Goal: Information Seeking & Learning: Learn about a topic

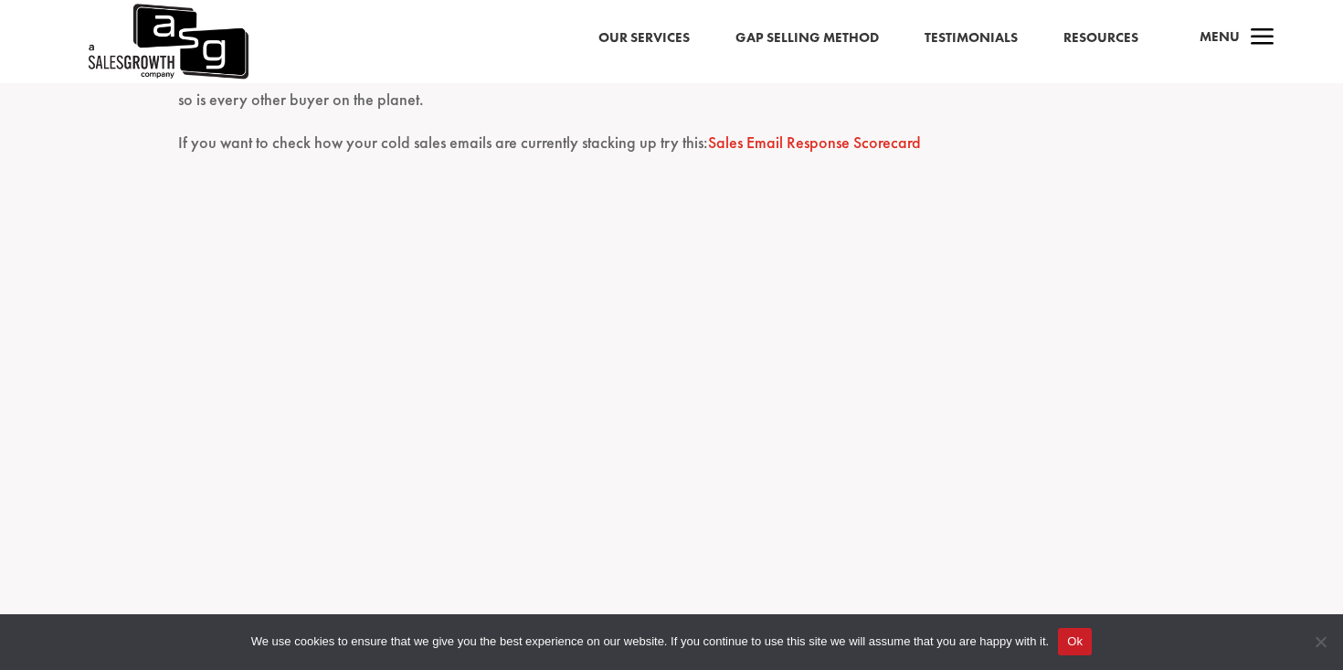
scroll to position [2169, 0]
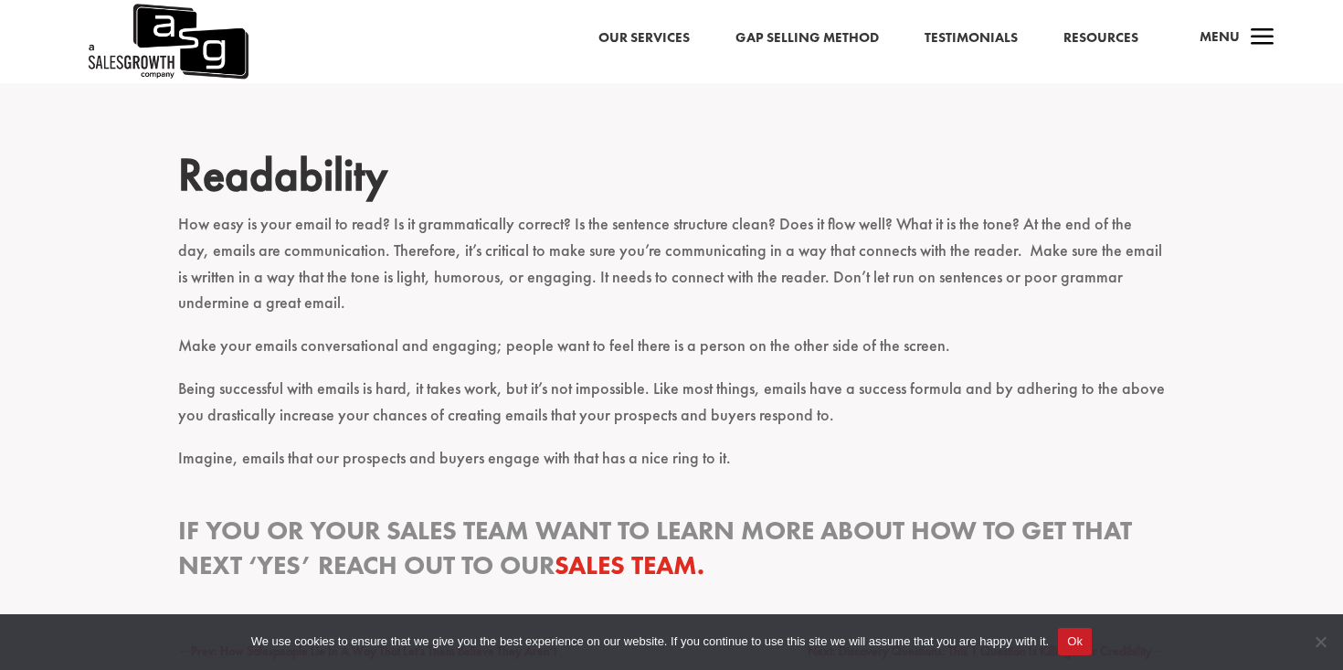
scroll to position [3451, 0]
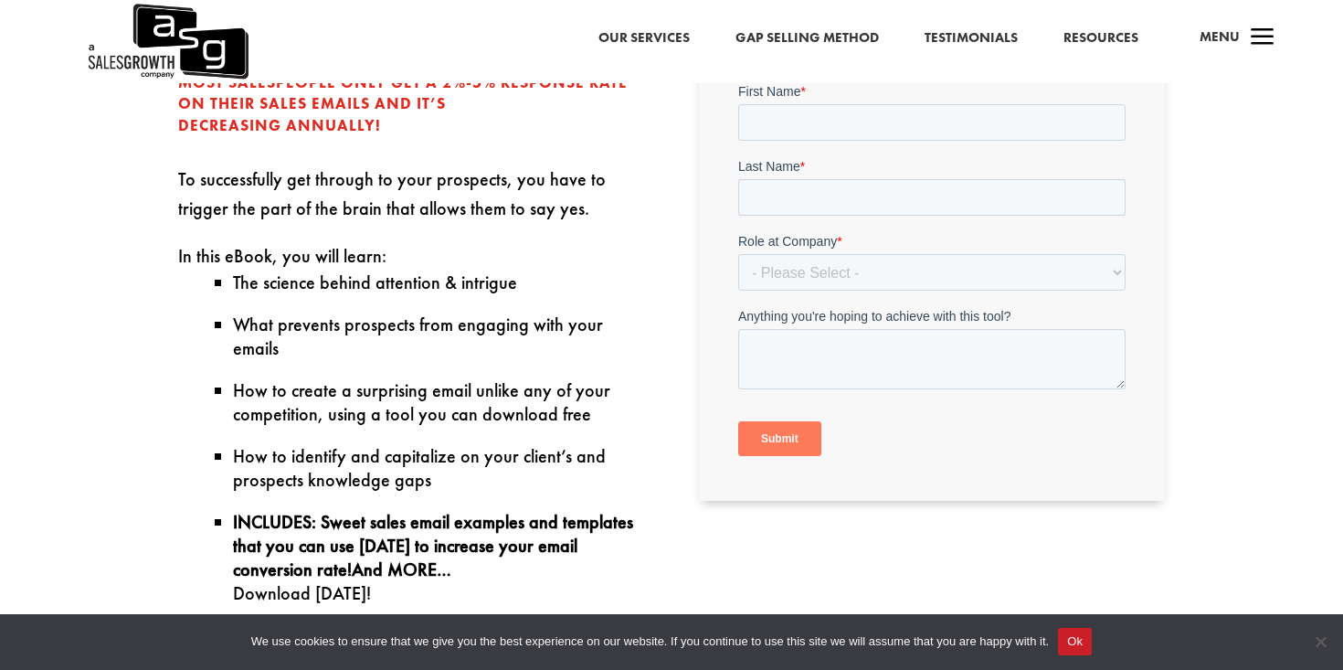
scroll to position [672, 0]
